Goal: Task Accomplishment & Management: Use online tool/utility

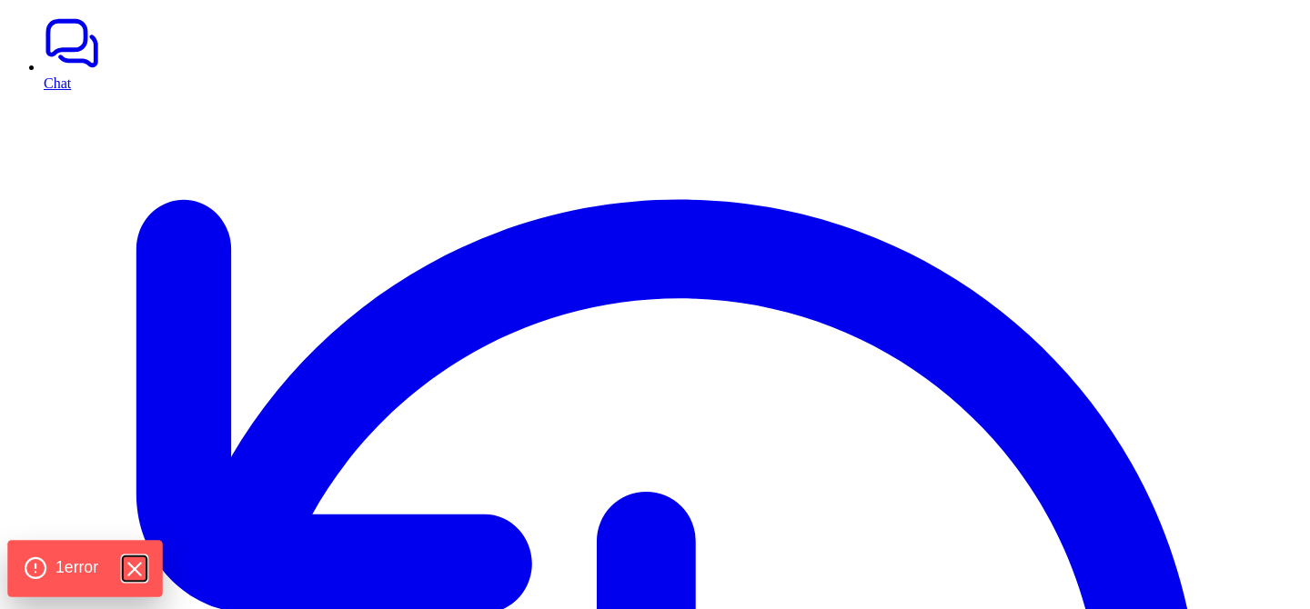
click at [140, 566] on icon "Hide Errors" at bounding box center [134, 569] width 12 height 12
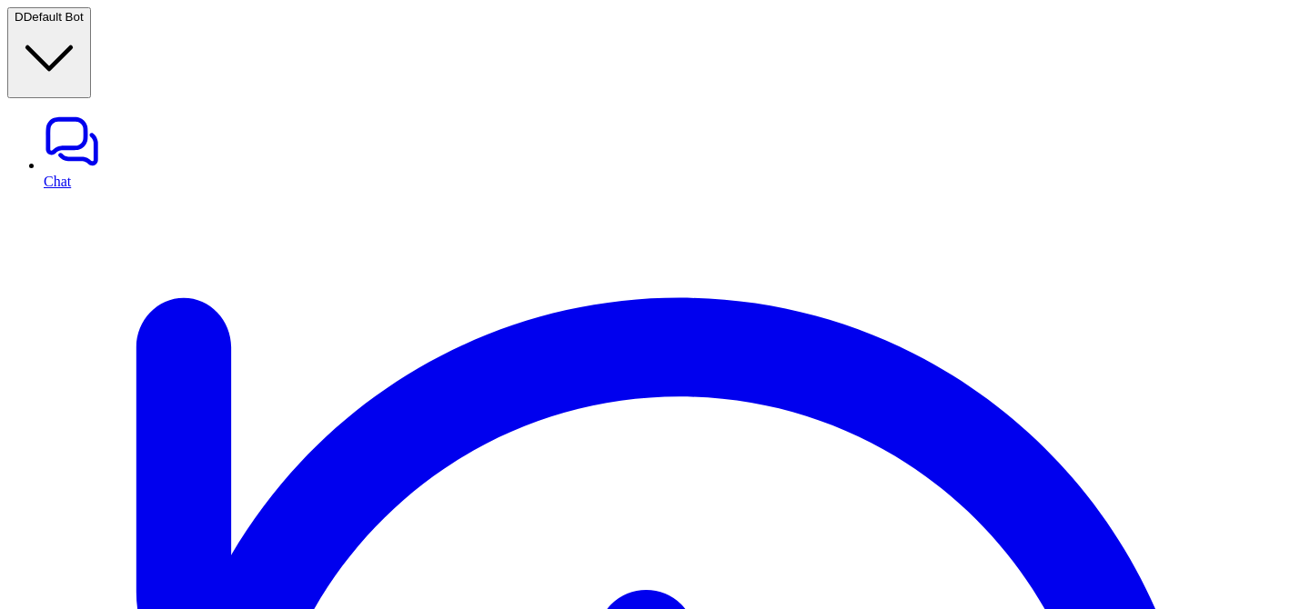
type textarea "**********"
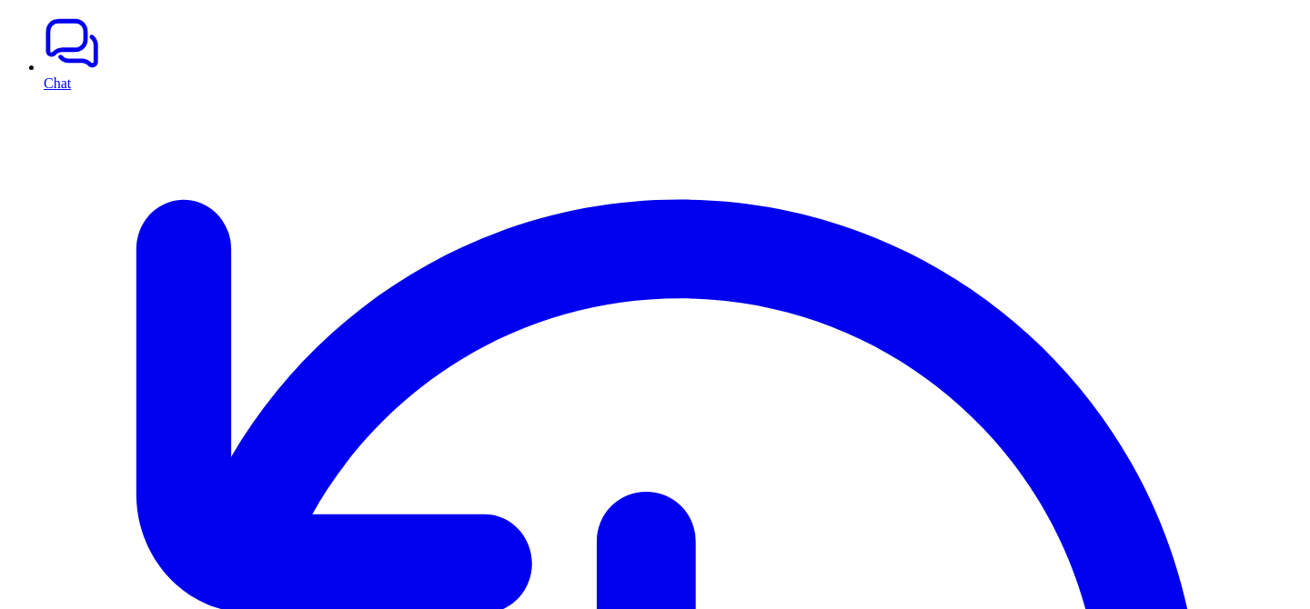
drag, startPoint x: 1058, startPoint y: 66, endPoint x: 1077, endPoint y: 65, distance: 19.2
